Goal: Information Seeking & Learning: Find specific fact

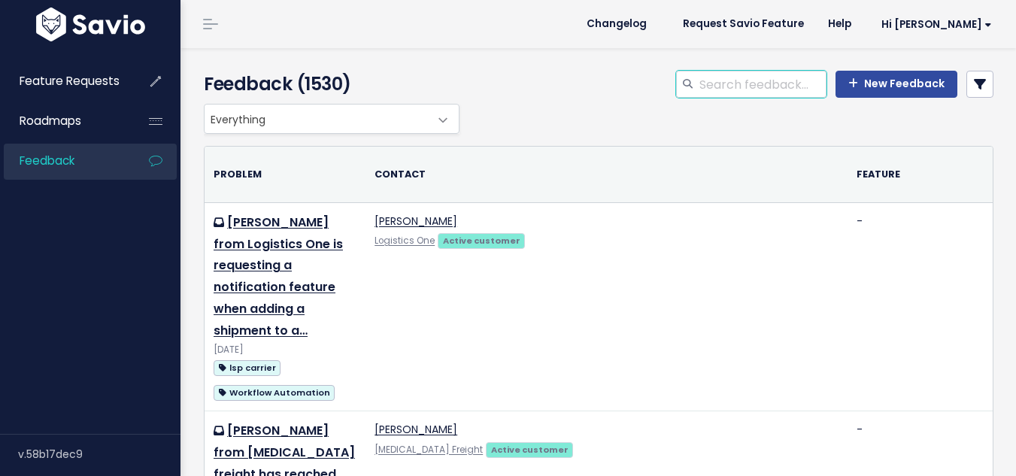
click at [744, 94] on input "search" at bounding box center [762, 84] width 129 height 27
type input "commodity description"
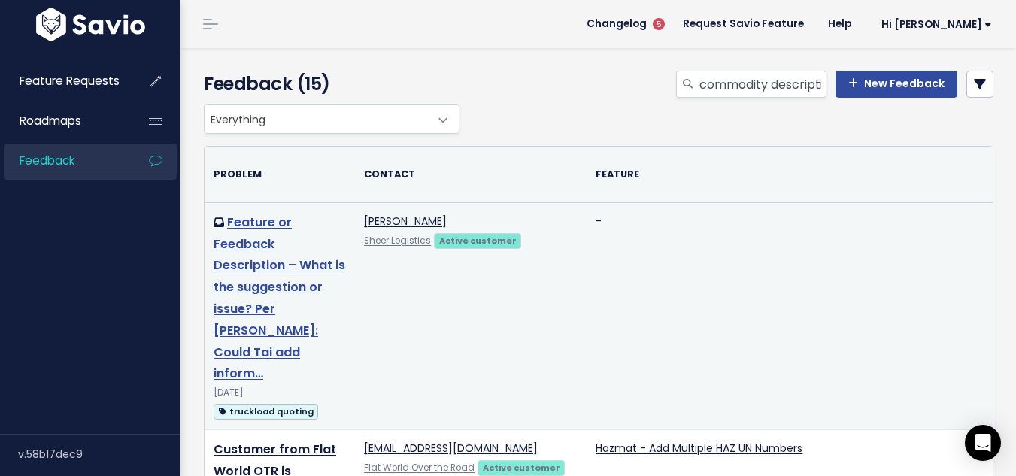
click at [267, 287] on link "Feature or Feedback Description – What is the suggestion or issue? Per Zach: Co…" at bounding box center [280, 298] width 132 height 169
